Goal: Information Seeking & Learning: Learn about a topic

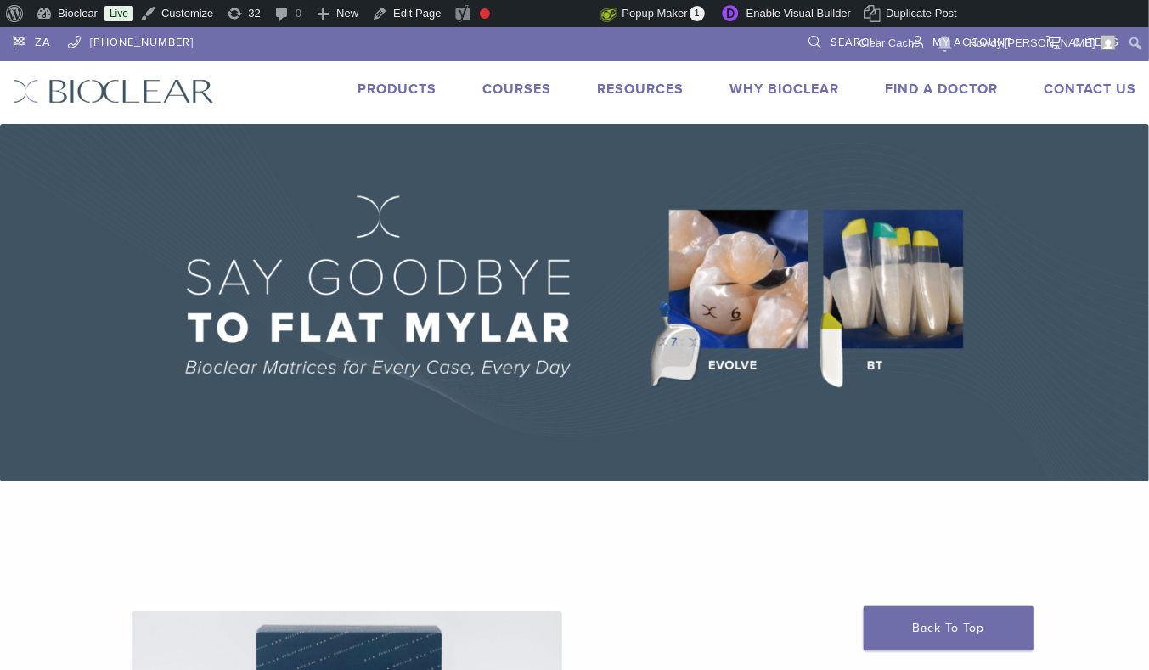
click at [394, 81] on link "Products" at bounding box center [397, 89] width 79 height 17
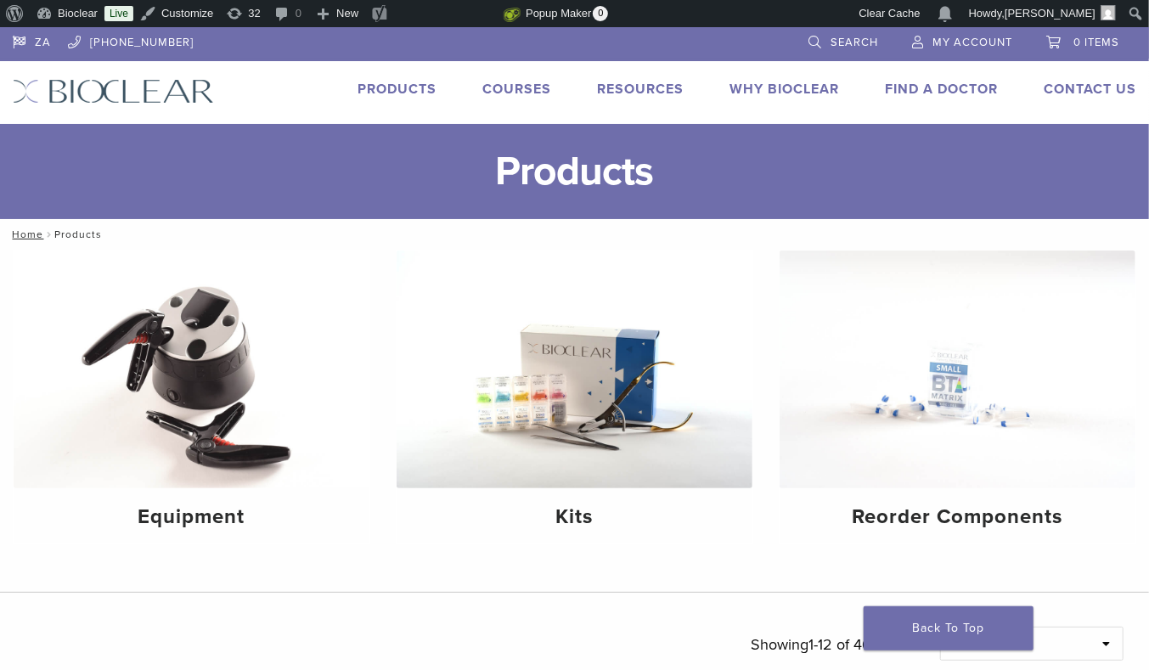
scroll to position [368, 0]
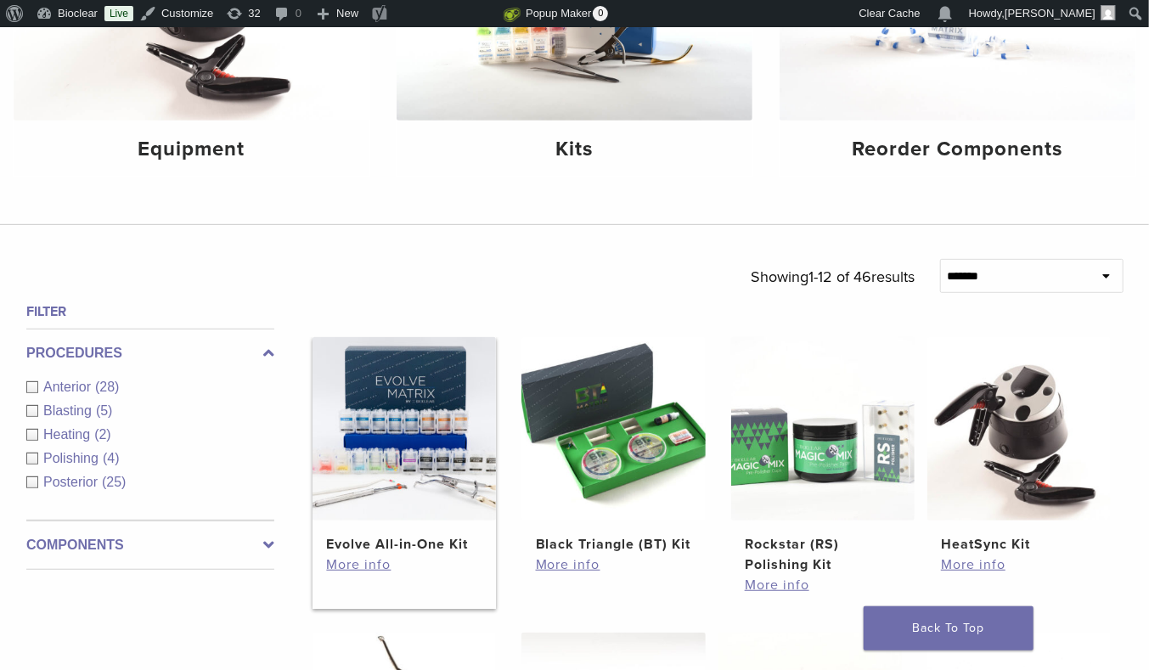
click at [442, 469] on img at bounding box center [404, 428] width 183 height 183
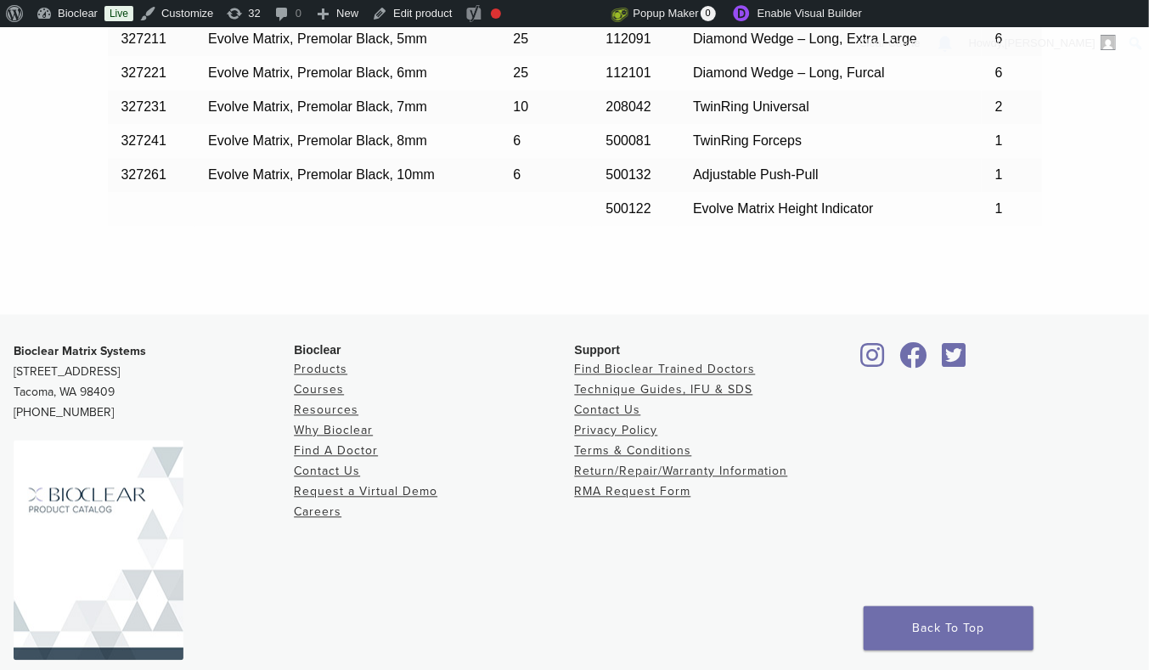
scroll to position [1841, 0]
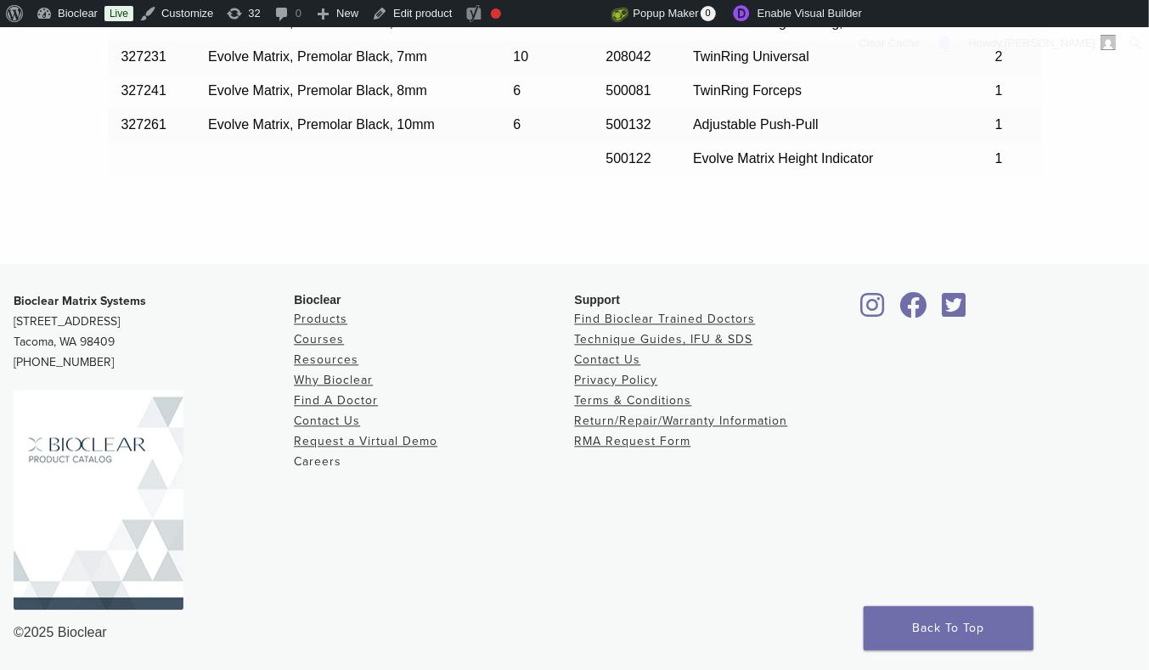
click at [308, 467] on link "Careers" at bounding box center [318, 461] width 48 height 14
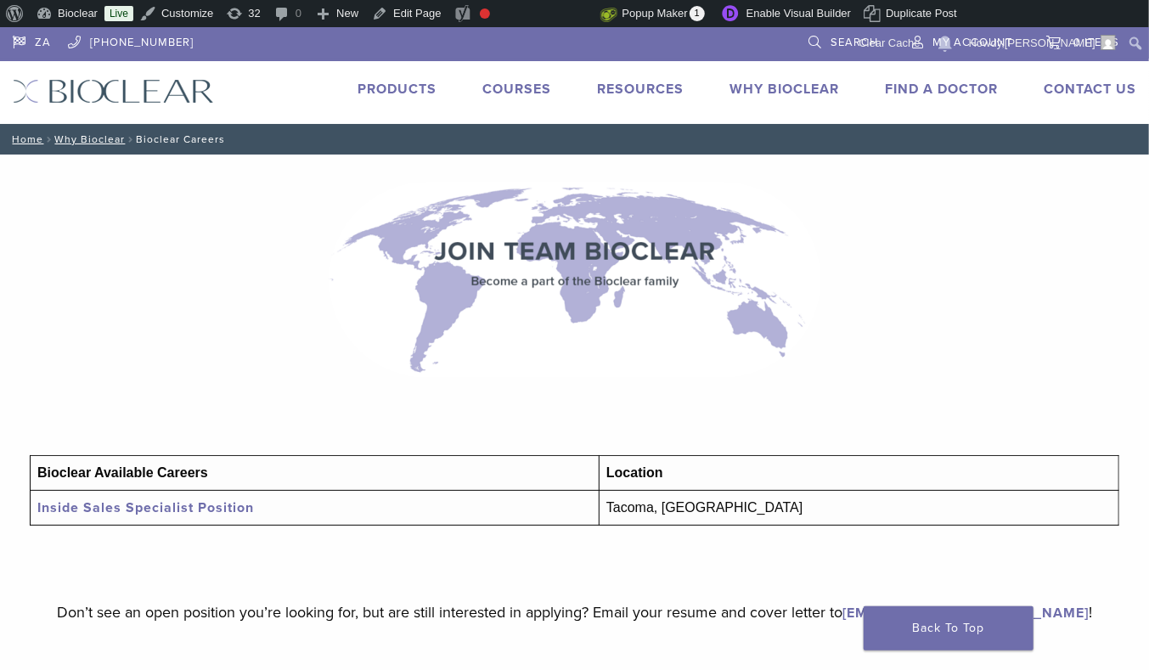
click at [186, 103] on div "ZA [PHONE_NUMBER] Search My Account 0 items Cart No products in the cart. Back …" at bounding box center [574, 75] width 1149 height 97
click at [177, 89] on img at bounding box center [113, 91] width 201 height 25
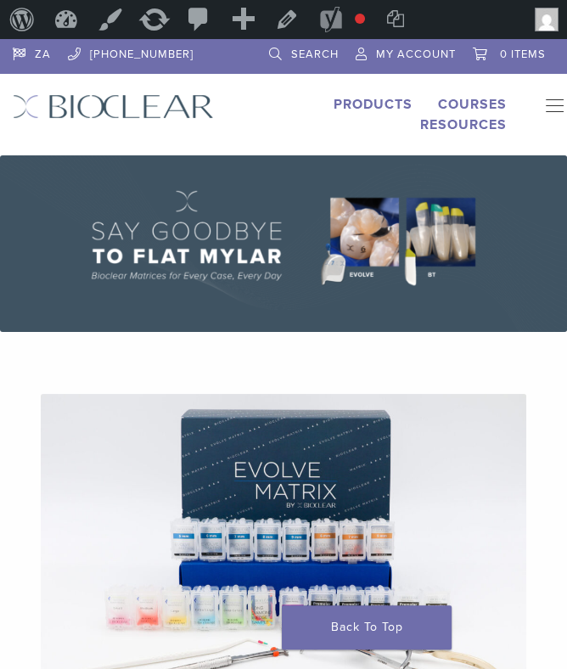
click at [360, 109] on link "Products" at bounding box center [373, 104] width 79 height 17
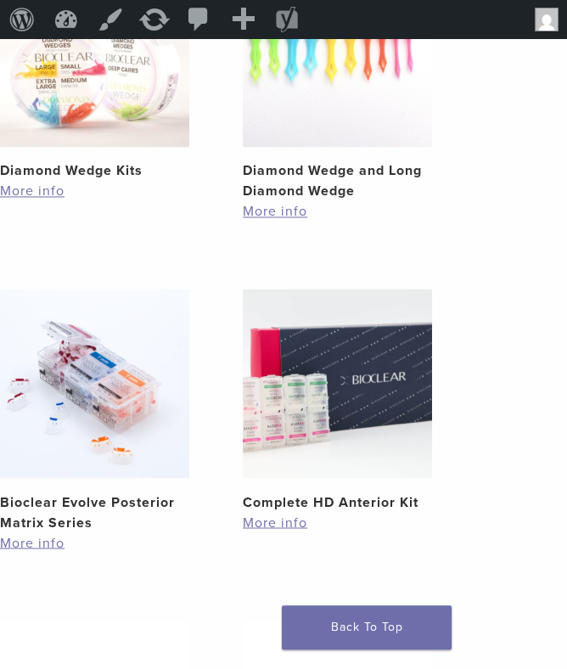
scroll to position [2054, 0]
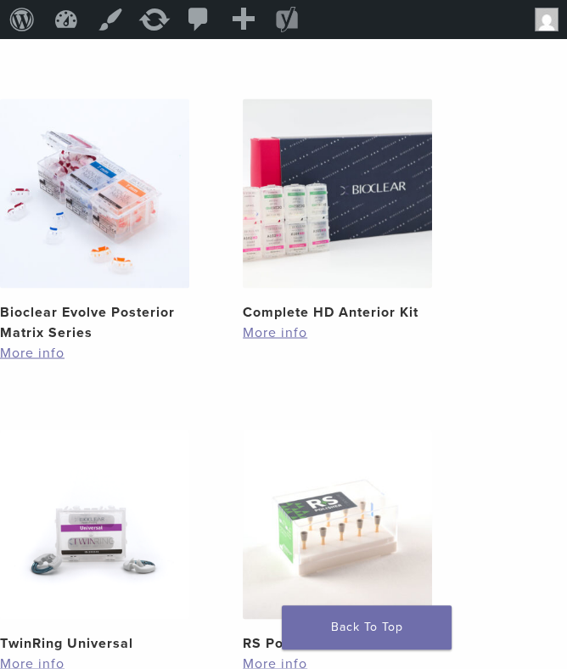
click at [295, 269] on img at bounding box center [337, 193] width 189 height 189
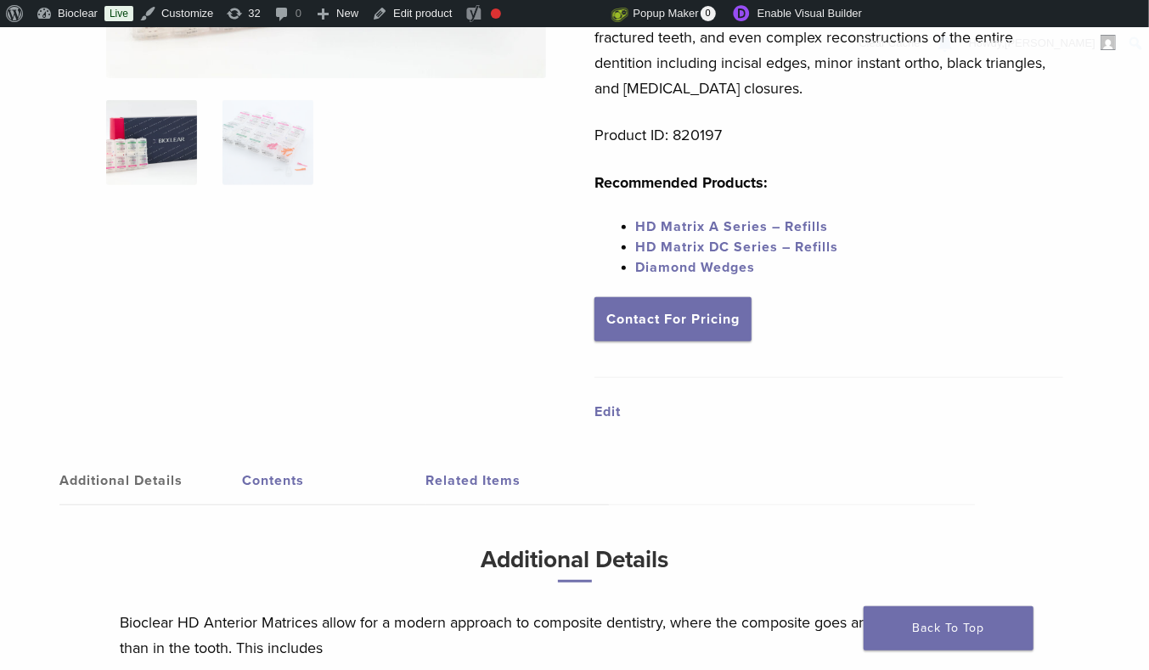
scroll to position [373, 0]
